Goal: Task Accomplishment & Management: Complete application form

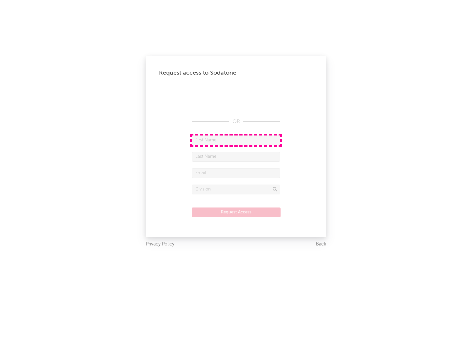
click at [236, 140] on input "text" at bounding box center [236, 141] width 88 height 10
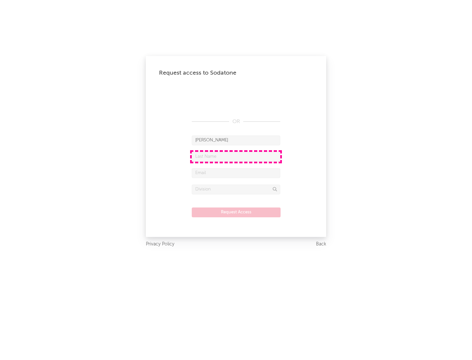
type input "[PERSON_NAME]"
click at [236, 157] on input "text" at bounding box center [236, 157] width 88 height 10
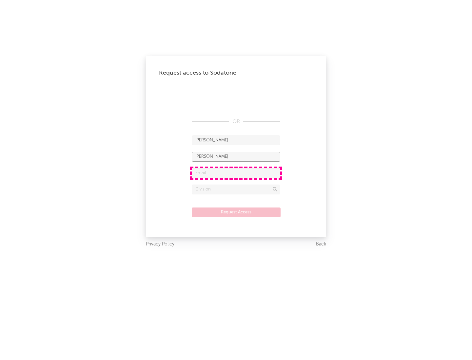
type input "[PERSON_NAME]"
click at [236, 173] on input "text" at bounding box center [236, 173] width 88 height 10
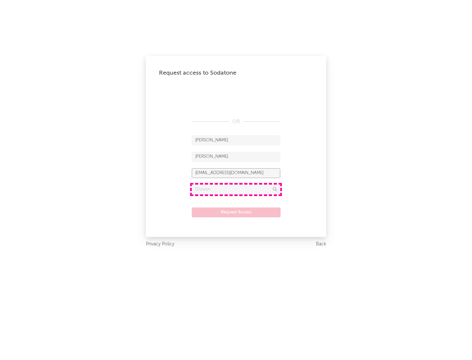
type input "[EMAIL_ADDRESS][DOMAIN_NAME]"
click at [236, 189] on input "text" at bounding box center [236, 190] width 88 height 10
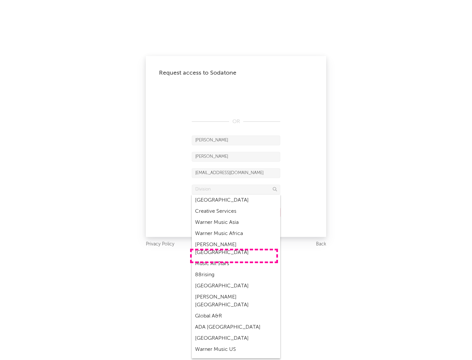
click at [234, 259] on div "Music All Stars" at bounding box center [236, 264] width 88 height 11
type input "Music All Stars"
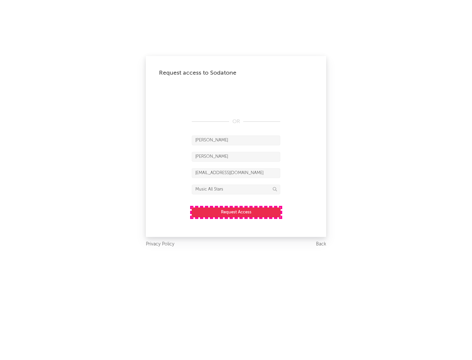
click at [236, 212] on button "Request Access" at bounding box center [236, 213] width 89 height 10
